Goal: Transaction & Acquisition: Purchase product/service

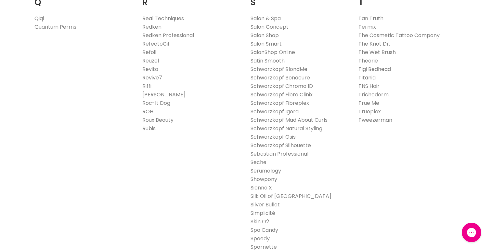
scroll to position [1018, 0]
click at [160, 33] on link "Redken Professional" at bounding box center [168, 33] width 52 height 7
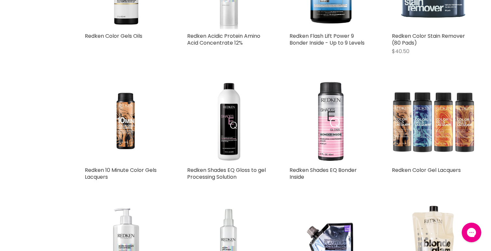
click at [334, 134] on img "Main content" at bounding box center [331, 121] width 83 height 83
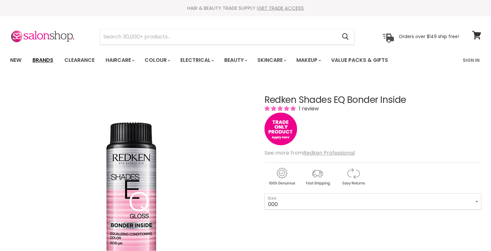
click at [46, 59] on link "Brands" at bounding box center [43, 60] width 31 height 14
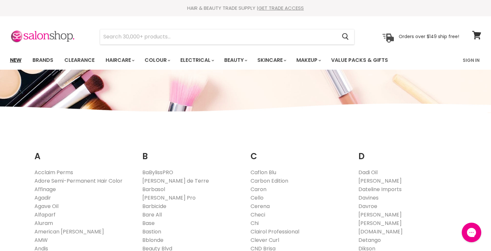
click at [16, 60] on link "New" at bounding box center [15, 60] width 21 height 14
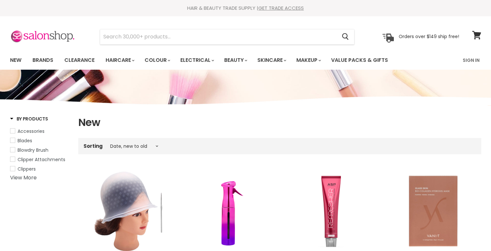
select select "created-descending"
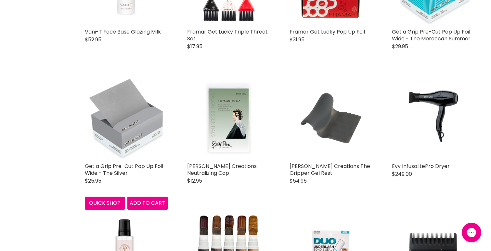
scroll to position [363, 0]
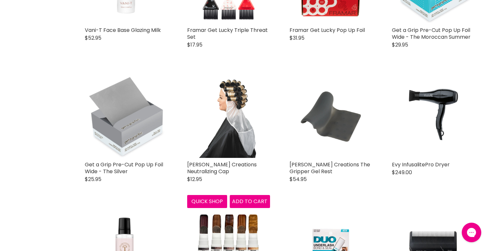
click at [232, 137] on img "Main content" at bounding box center [228, 116] width 62 height 83
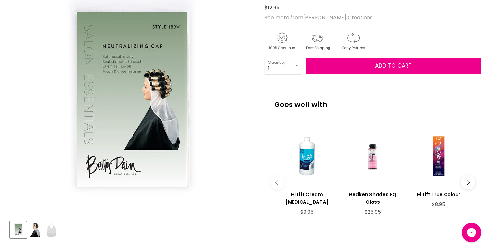
scroll to position [107, 0]
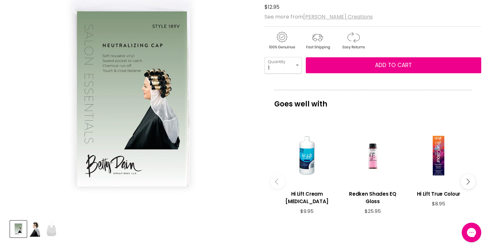
click at [323, 15] on u "[PERSON_NAME] Creations" at bounding box center [338, 16] width 70 height 7
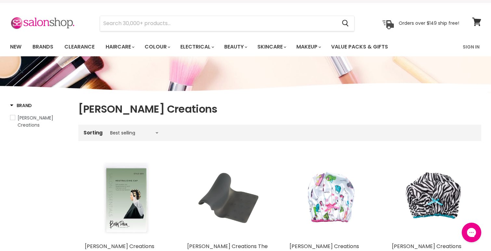
scroll to position [13, 0]
click at [19, 45] on link "New" at bounding box center [15, 47] width 21 height 14
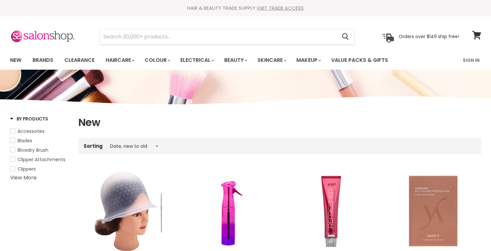
select select "created-descending"
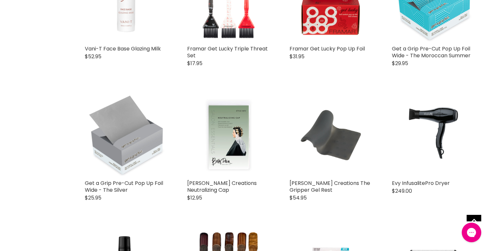
scroll to position [345, 0]
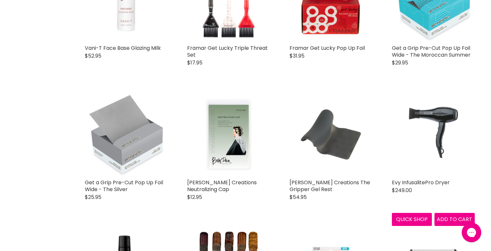
click at [437, 128] on img "Main content" at bounding box center [433, 134] width 58 height 83
